Goal: Register for event/course

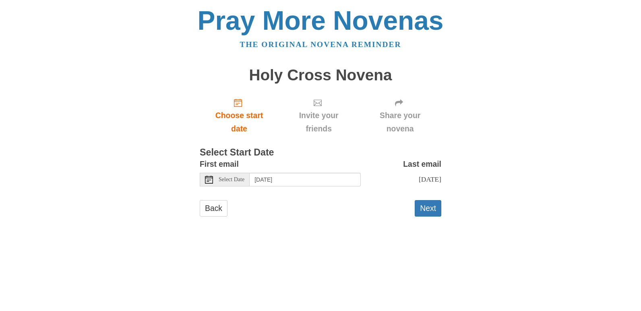
click at [239, 182] on span "Select Date" at bounding box center [232, 180] width 26 height 6
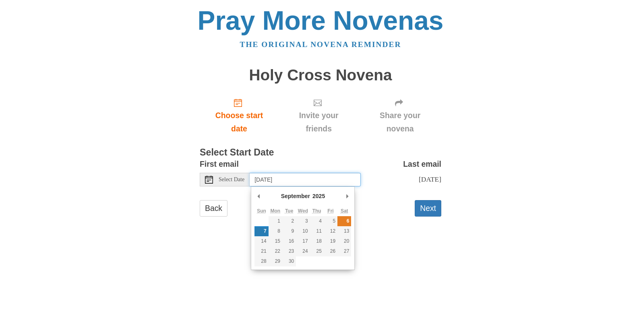
type input "[DATE]"
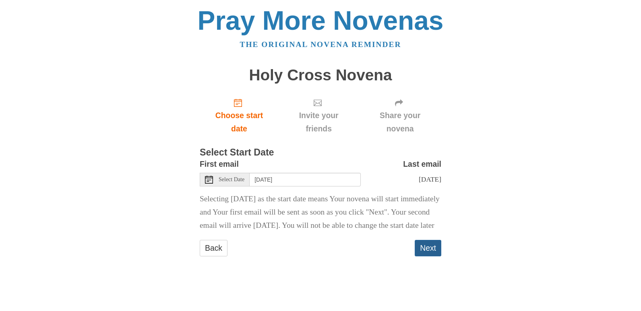
click at [427, 257] on button "Next" at bounding box center [428, 248] width 27 height 17
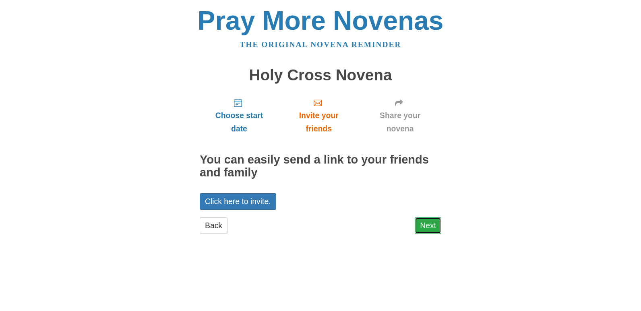
click at [428, 225] on link "Next" at bounding box center [428, 226] width 27 height 17
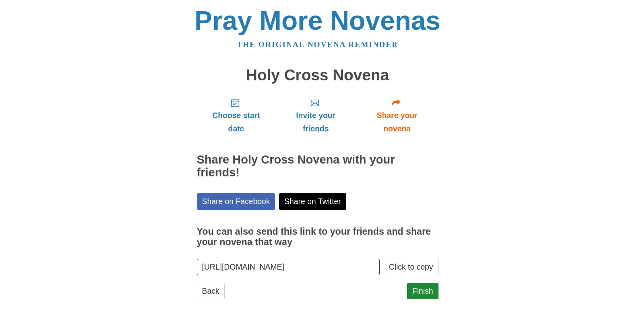
scroll to position [12, 0]
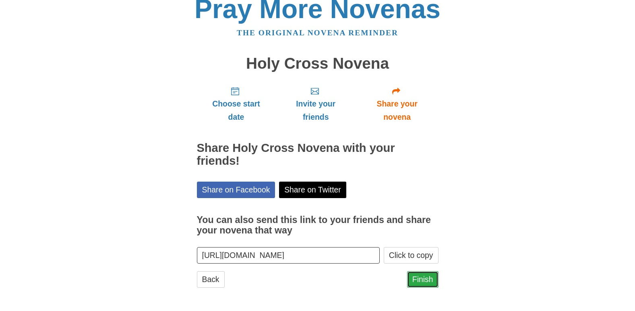
click at [425, 279] on link "Finish" at bounding box center [422, 280] width 31 height 17
